Goal: Information Seeking & Learning: Understand process/instructions

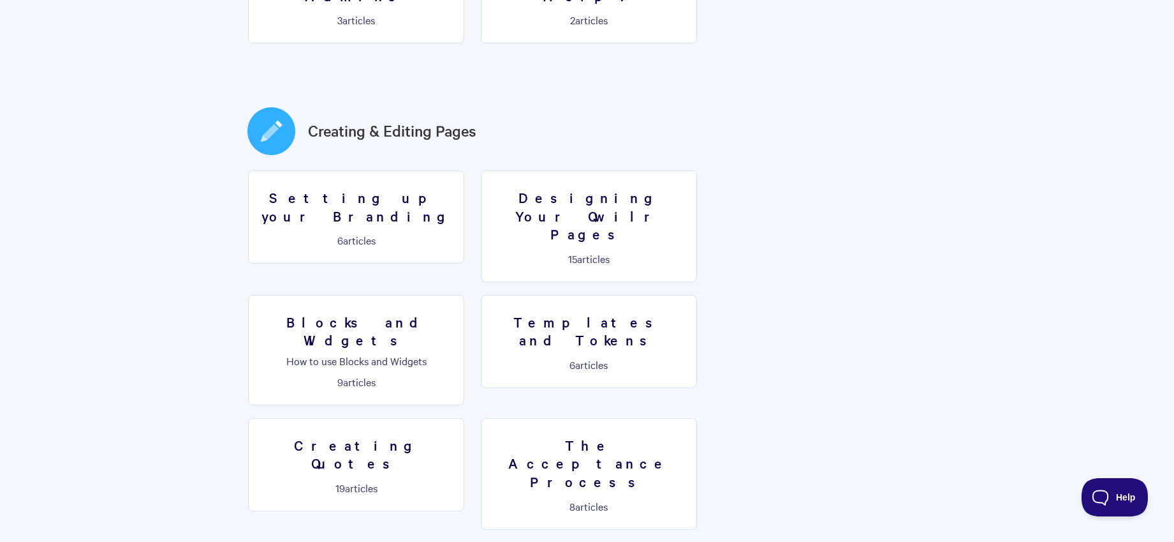
scroll to position [596, 0]
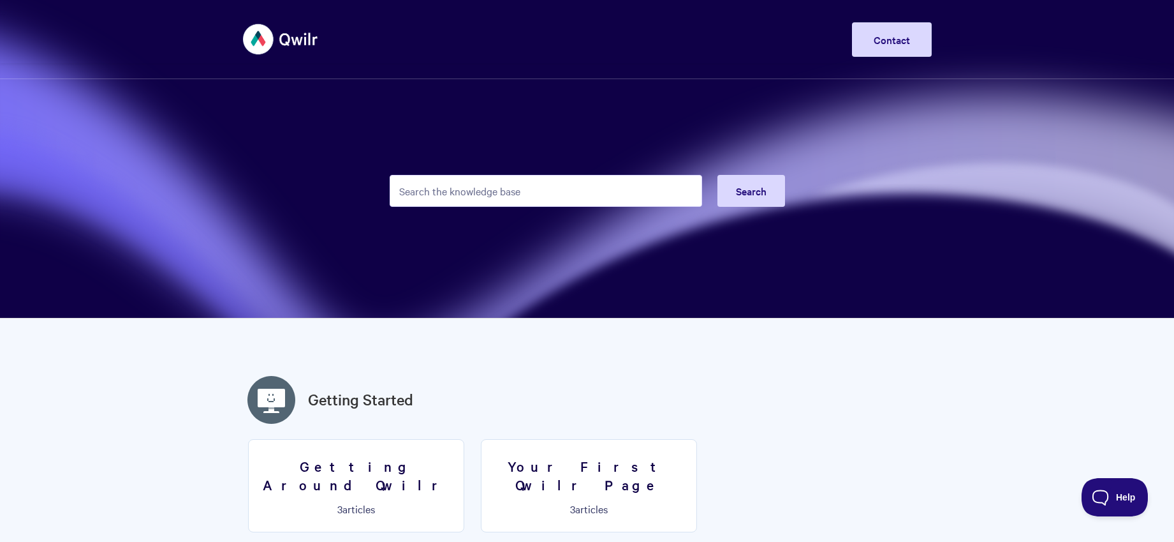
click at [572, 196] on input "Search the knowledge base" at bounding box center [546, 191] width 313 height 32
type input ".csv"
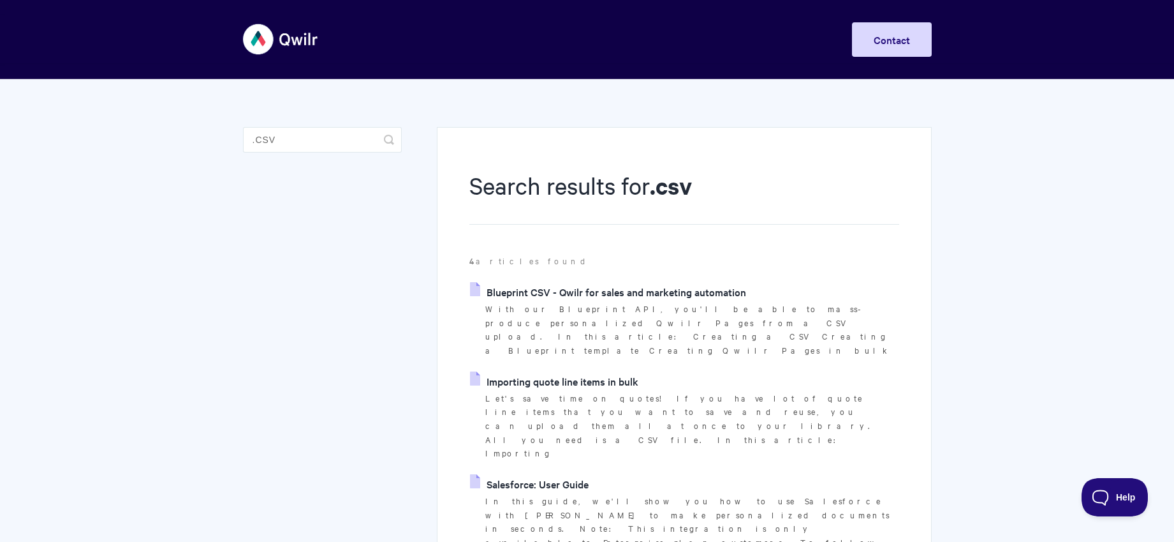
click at [638, 295] on link "Blueprint CSV - Qwilr for sales and marketing automation" at bounding box center [608, 291] width 276 height 19
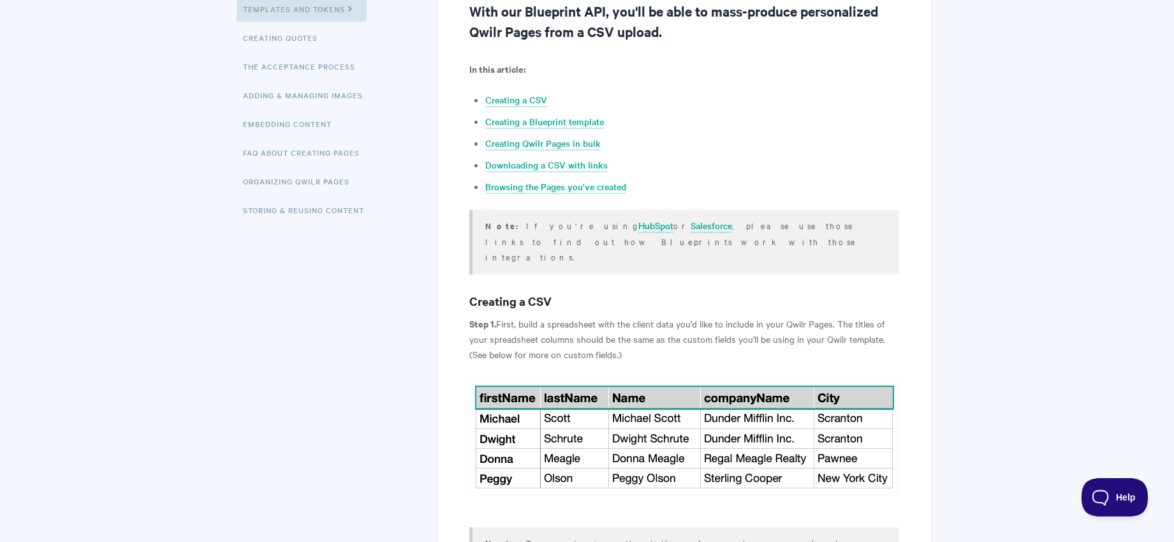
scroll to position [300, 0]
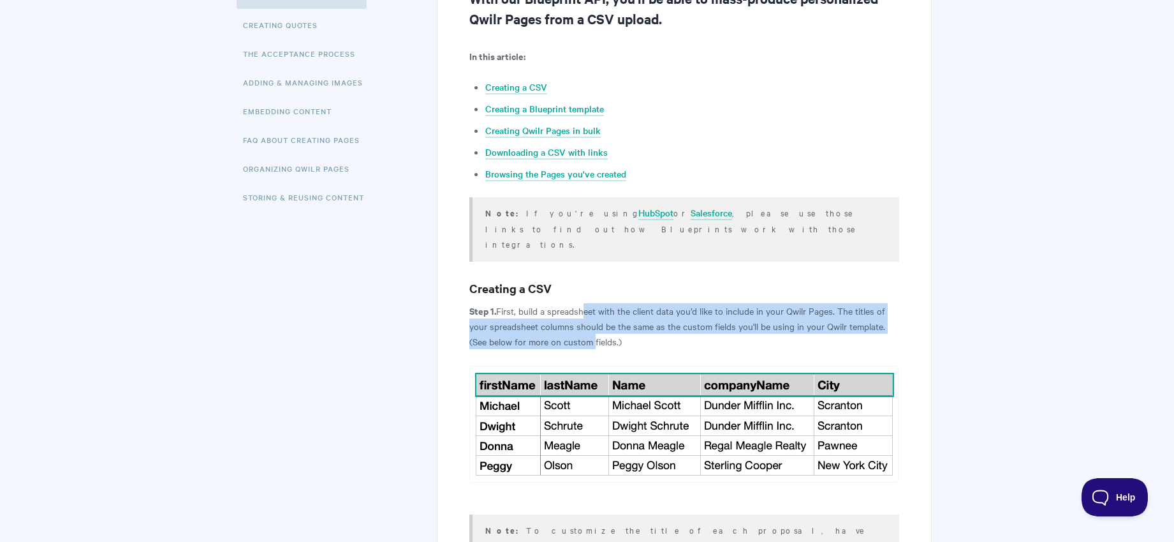
drag, startPoint x: 630, startPoint y: 299, endPoint x: 591, endPoint y: 323, distance: 46.4
click at [591, 323] on p "Step 1. First, build a spreadsheet with the client data you’d like to include i…" at bounding box center [683, 326] width 429 height 46
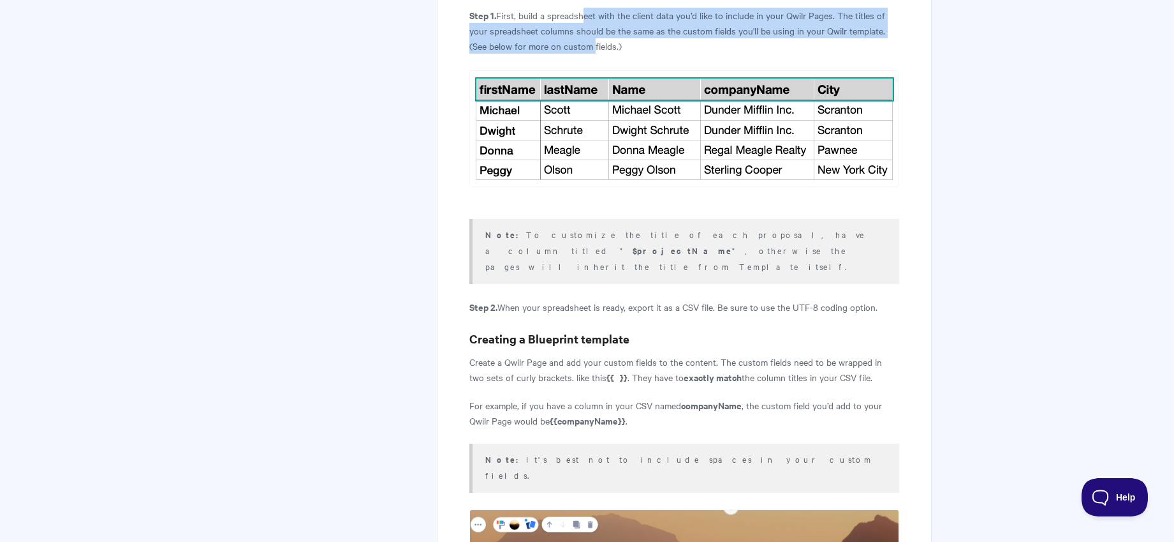
scroll to position [697, 0]
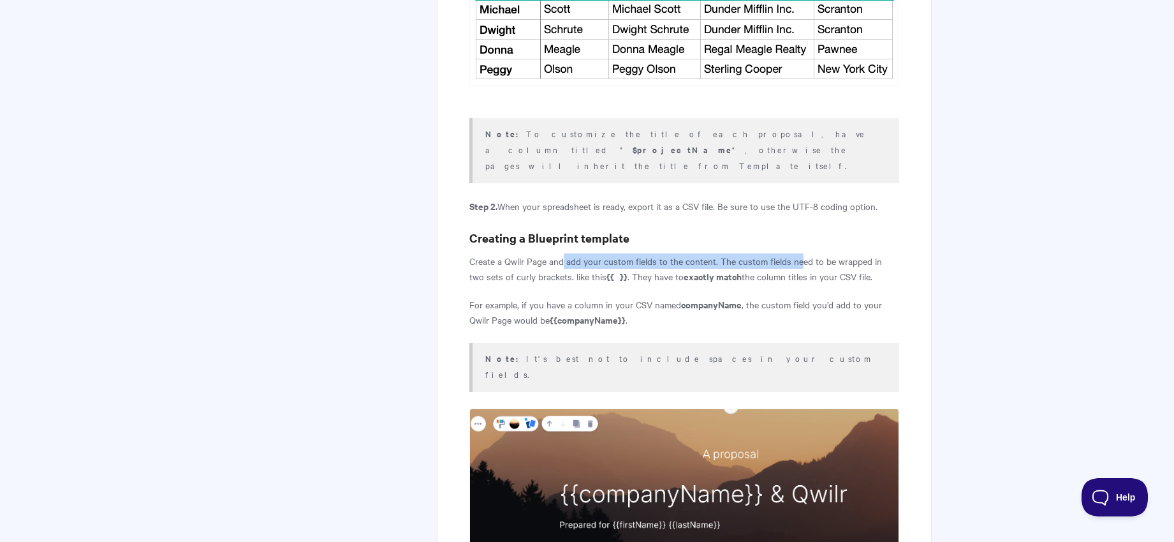
drag, startPoint x: 572, startPoint y: 230, endPoint x: 800, endPoint y: 231, distance: 227.7
click at [800, 253] on p "Create a Qwilr Page and add your custom fields to the content. The custom field…" at bounding box center [683, 268] width 429 height 31
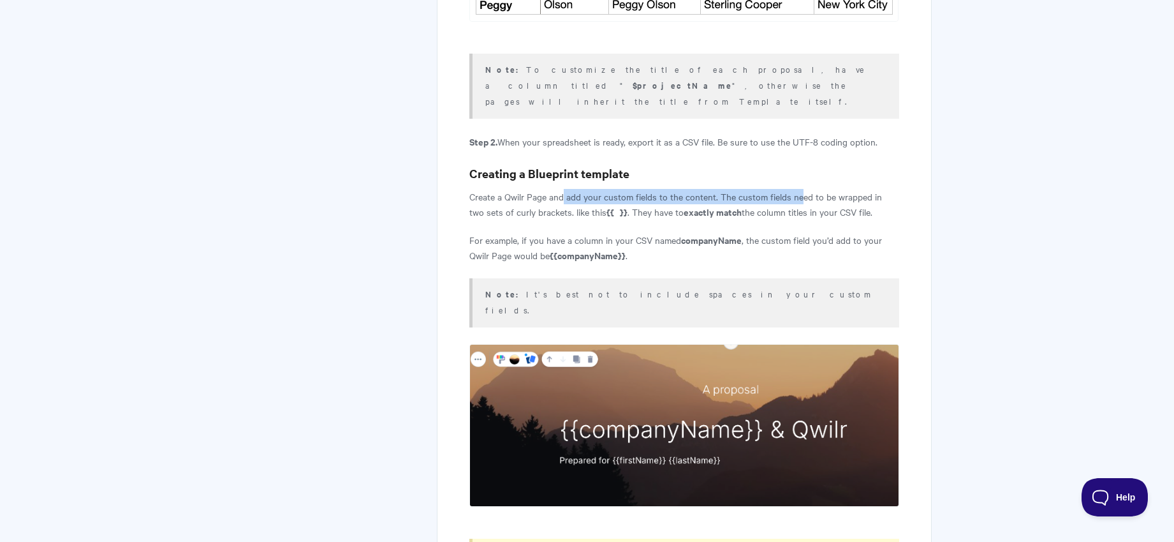
scroll to position [766, 0]
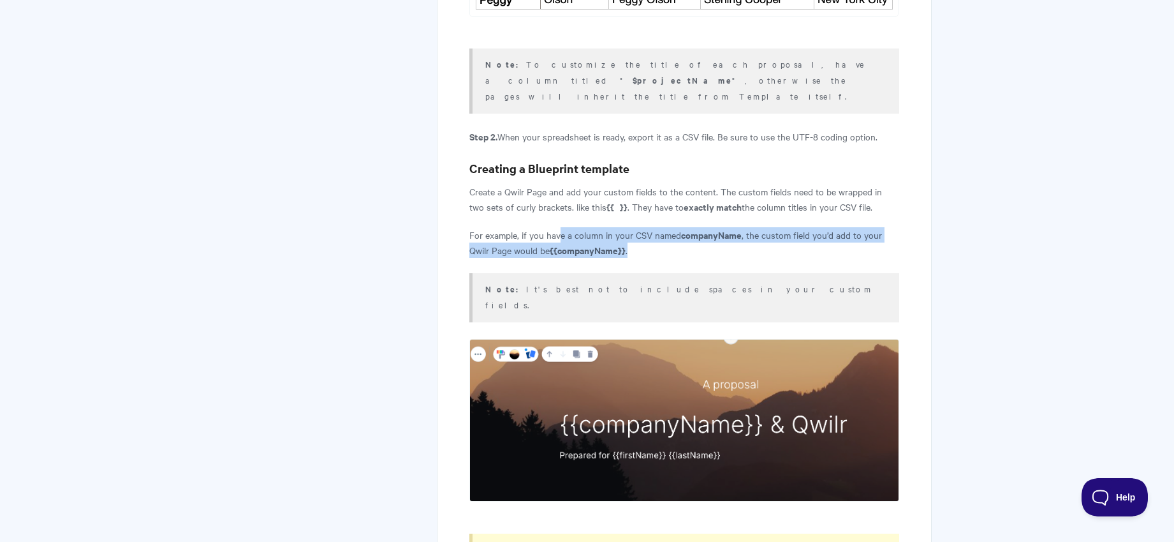
drag, startPoint x: 569, startPoint y: 200, endPoint x: 783, endPoint y: 232, distance: 216.6
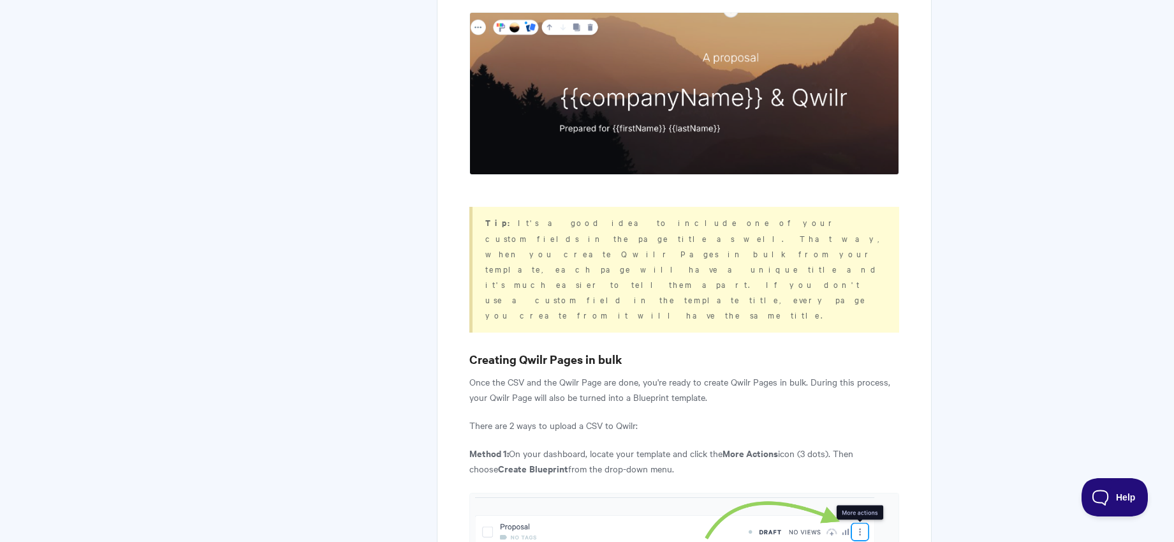
scroll to position [1191, 0]
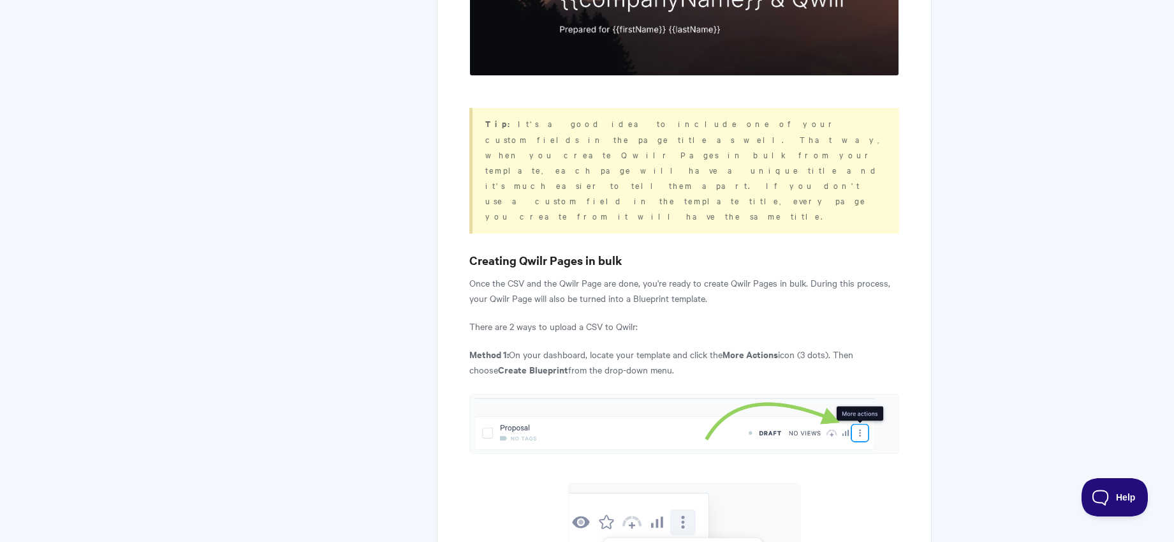
drag, startPoint x: 538, startPoint y: 249, endPoint x: 754, endPoint y: 263, distance: 216.7
click at [754, 346] on p "Method 1: On your dashboard, locate your template and click the More Actions ic…" at bounding box center [683, 361] width 429 height 31
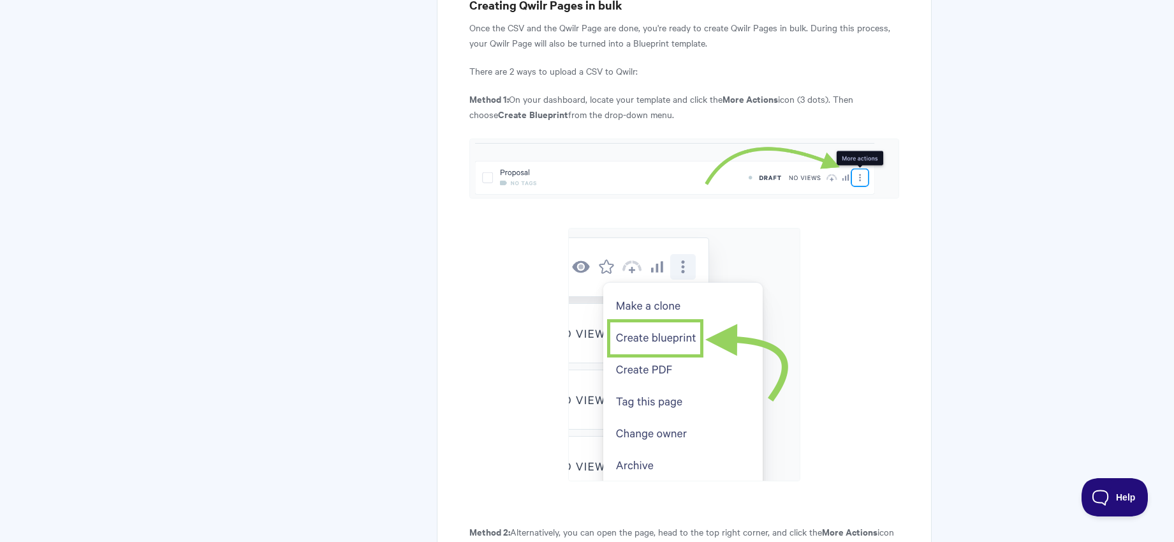
scroll to position [1610, 0]
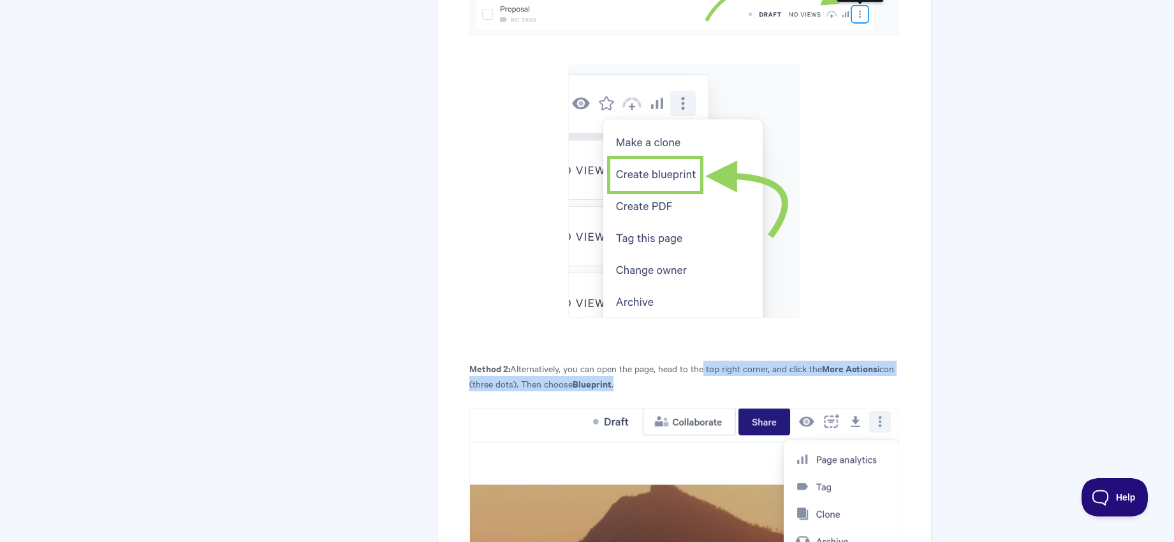
drag, startPoint x: 727, startPoint y: 267, endPoint x: 736, endPoint y: 272, distance: 10.6
click at [736, 360] on p "Method 2: Alternatively, you can open the page, head to the top right corner, a…" at bounding box center [683, 375] width 429 height 31
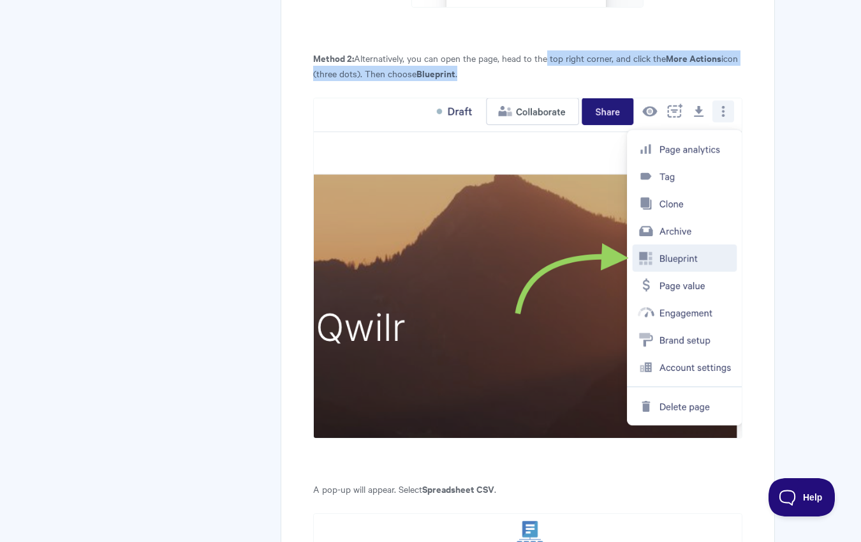
scroll to position [1633, 0]
